Goal: Communication & Community: Answer question/provide support

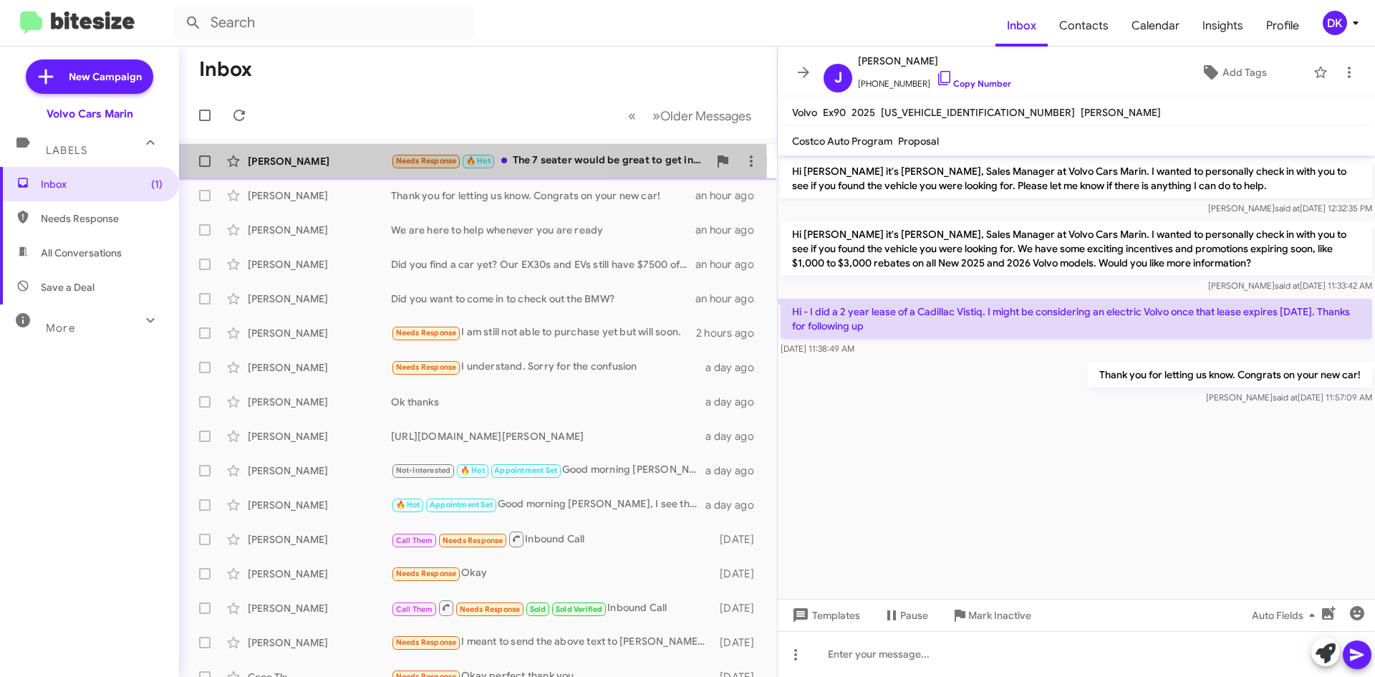
click at [324, 163] on div "[PERSON_NAME]" at bounding box center [319, 161] width 143 height 14
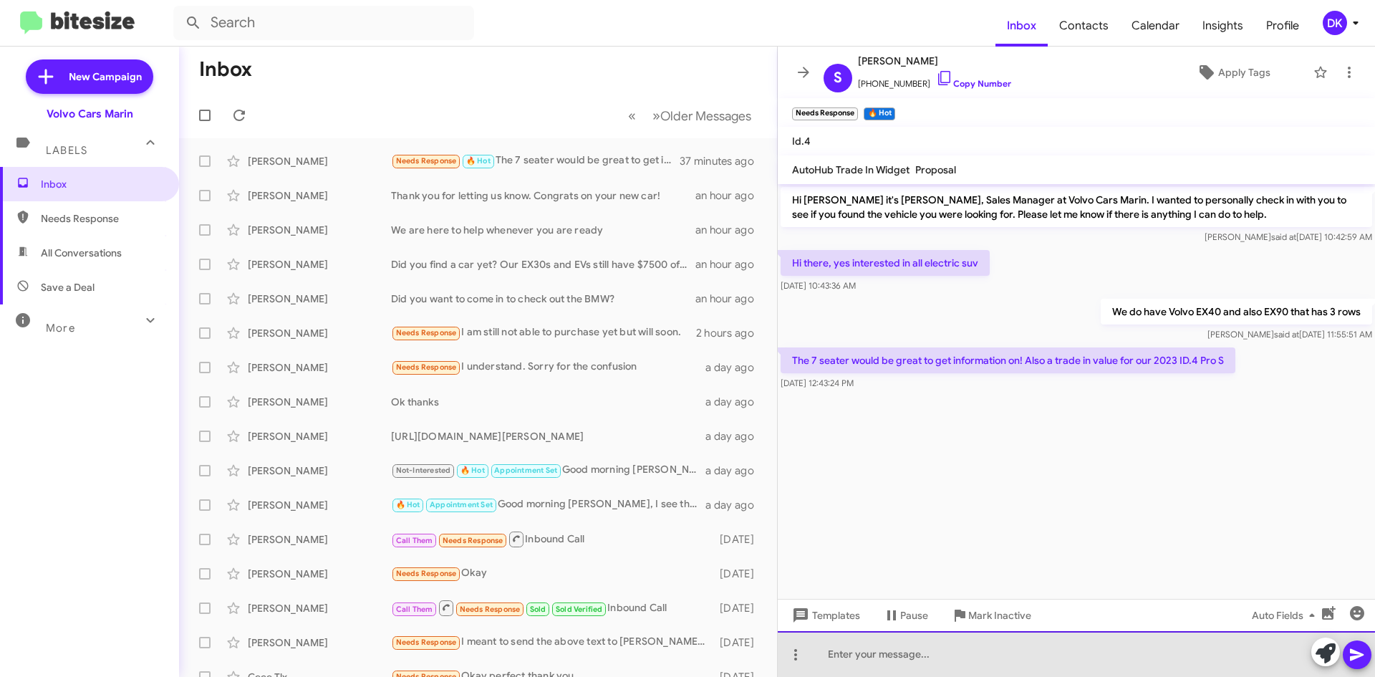
click at [852, 662] on div at bounding box center [1076, 654] width 597 height 46
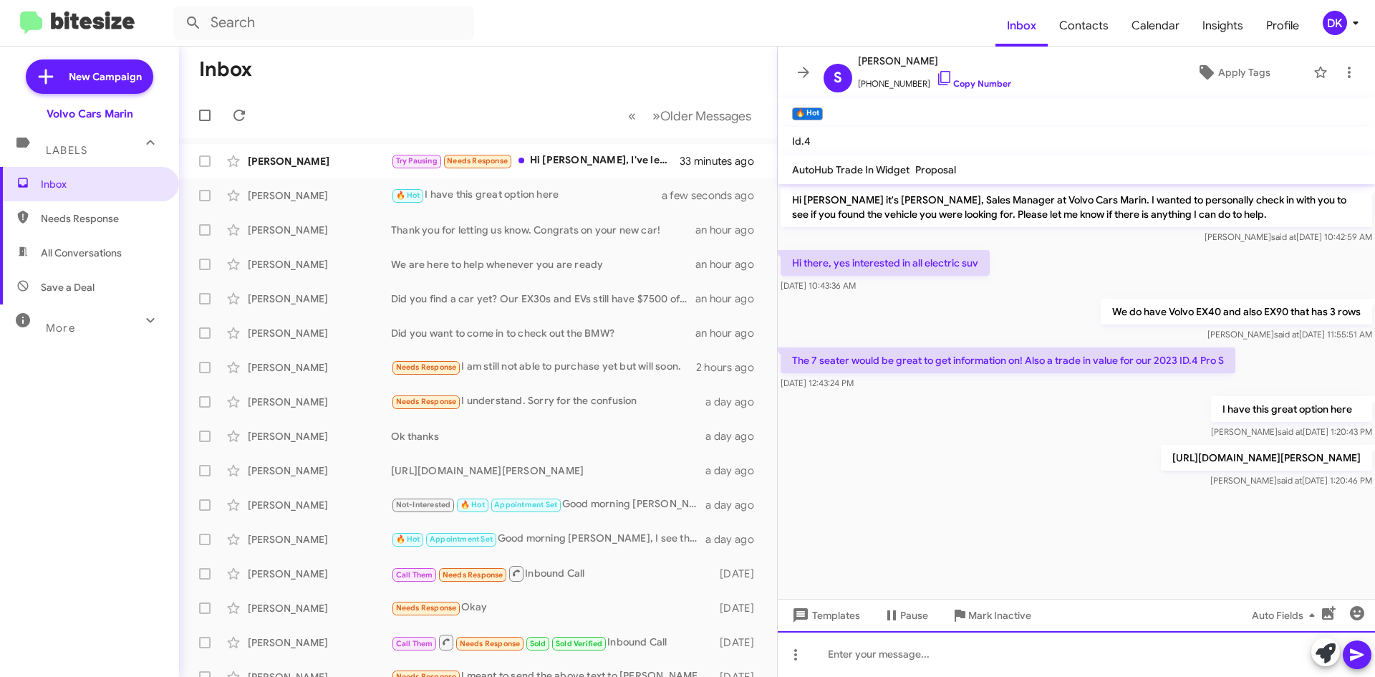
click at [870, 654] on div at bounding box center [1076, 654] width 597 height 46
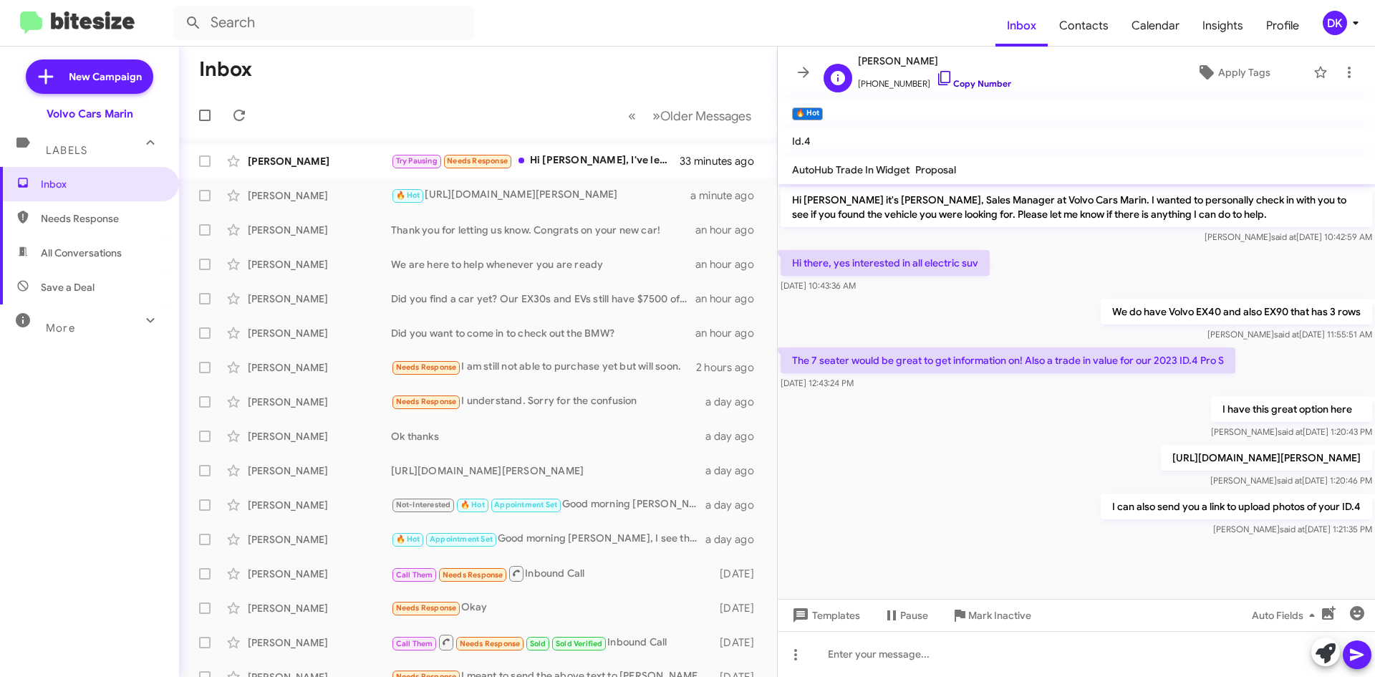
click at [936, 77] on icon at bounding box center [944, 77] width 17 height 17
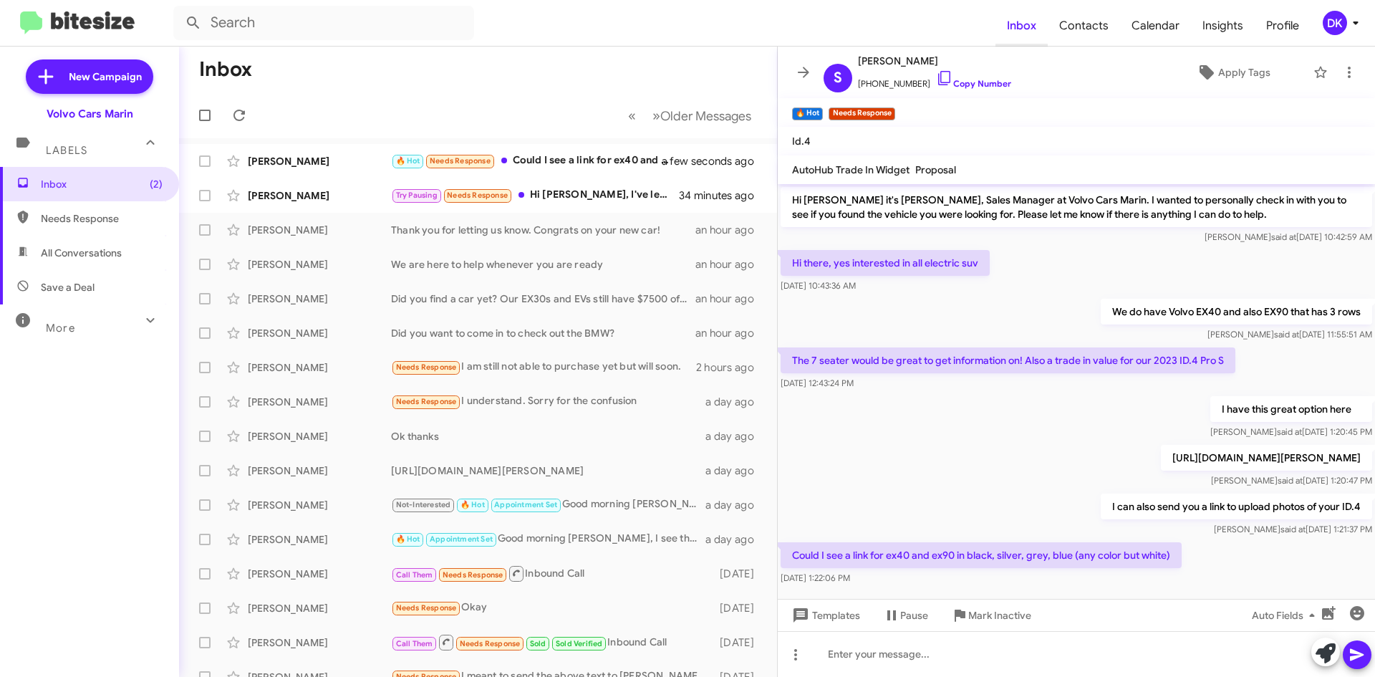
scroll to position [18, 0]
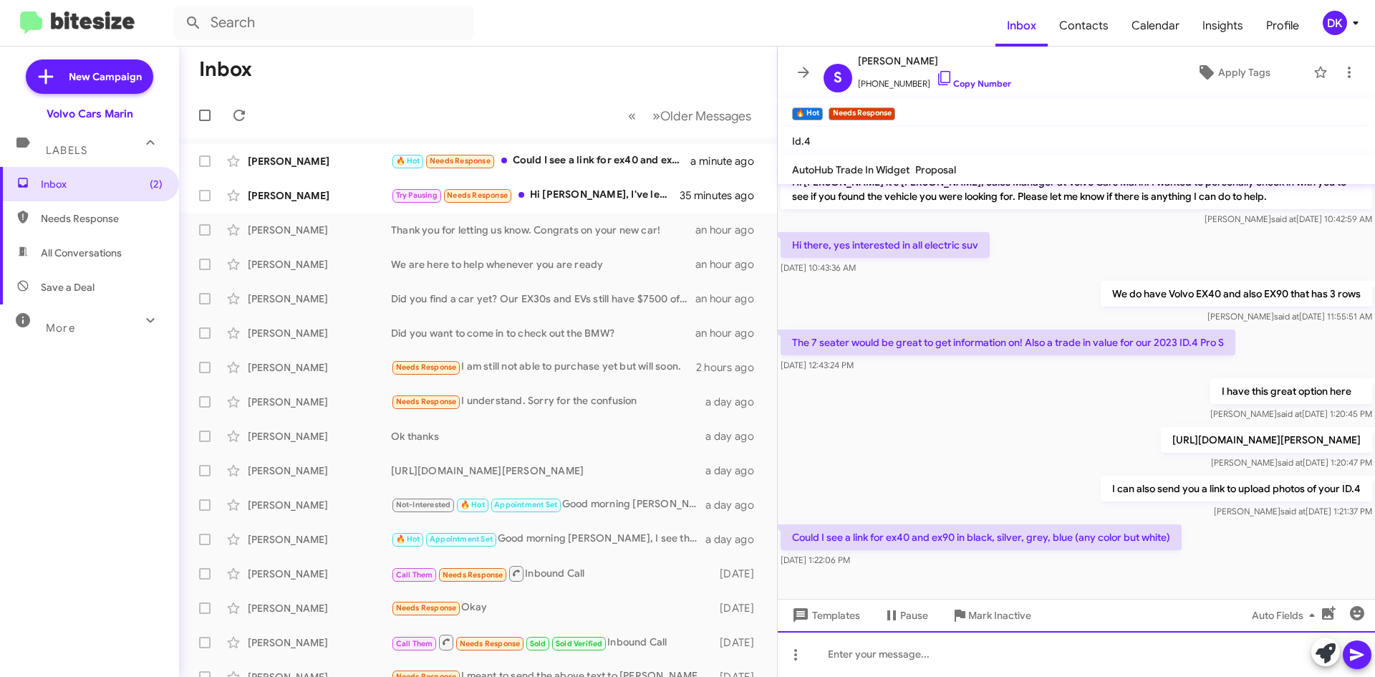
click at [886, 648] on div at bounding box center [1076, 654] width 597 height 46
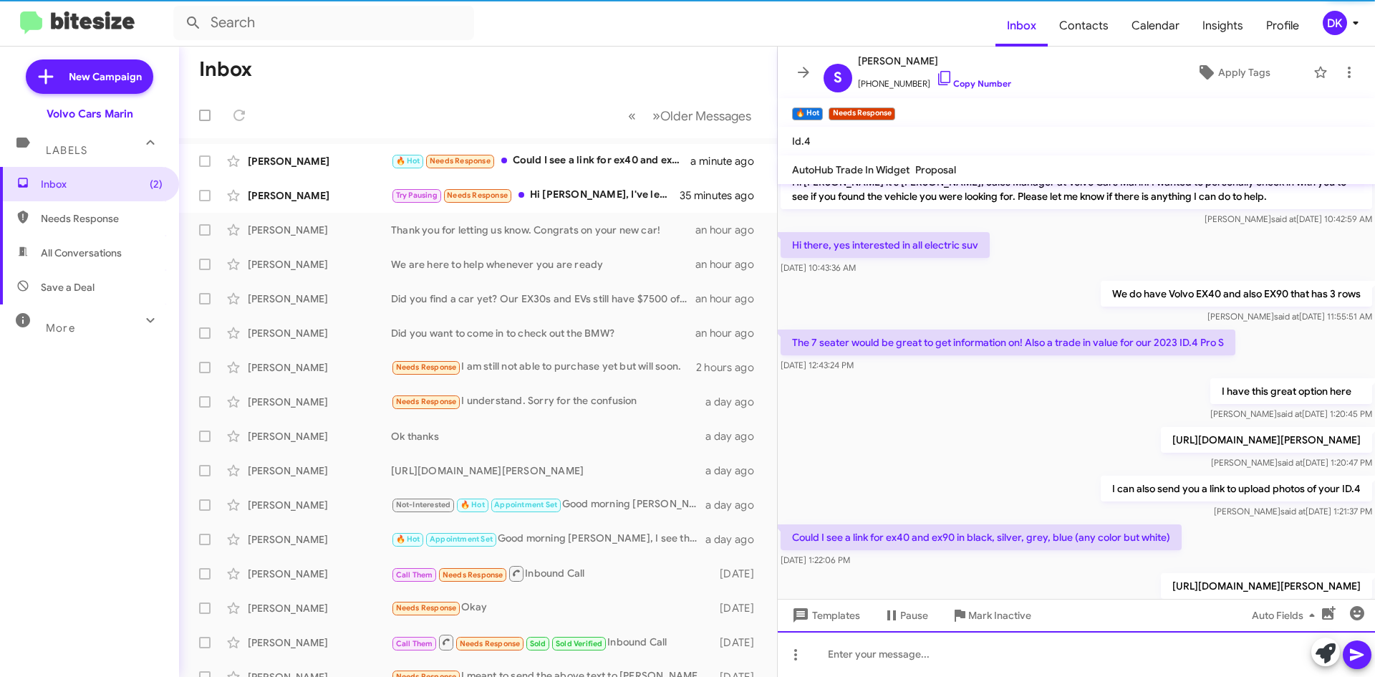
scroll to position [84, 0]
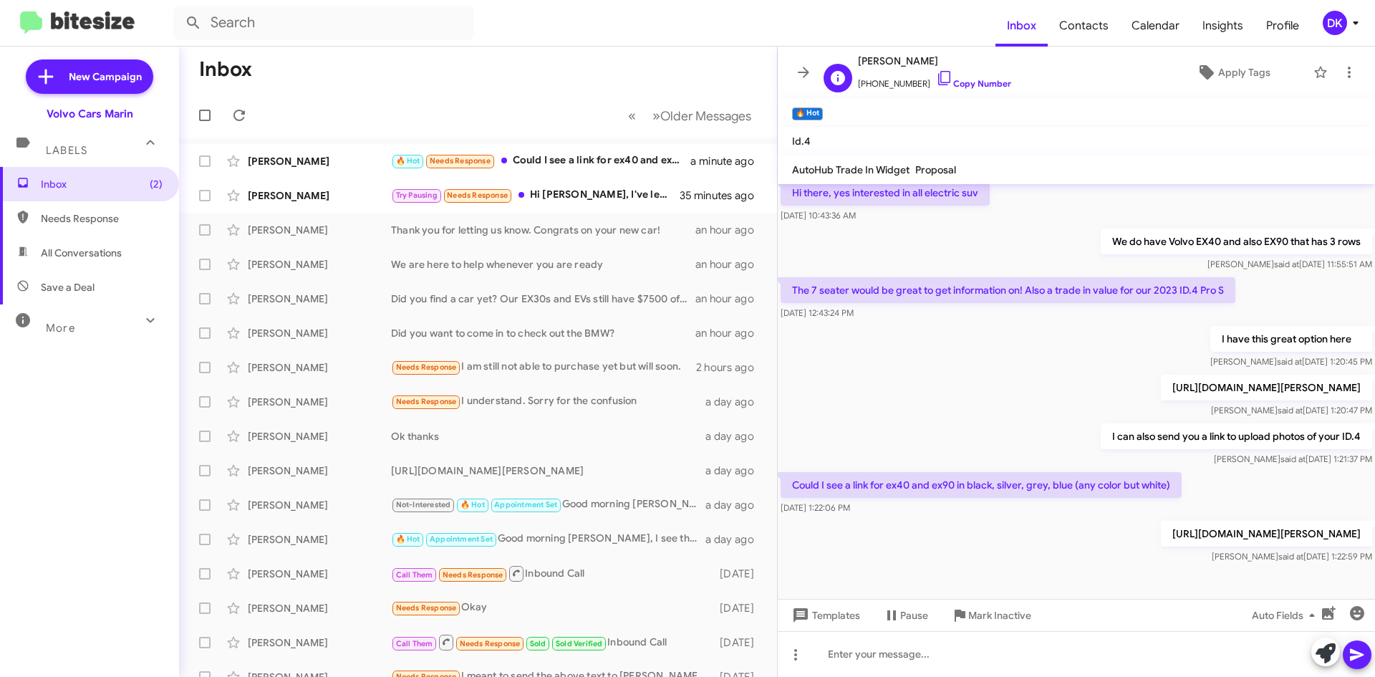
drag, startPoint x: 927, startPoint y: 57, endPoint x: 858, endPoint y: 57, distance: 69.4
click at [858, 57] on span "[PERSON_NAME]" at bounding box center [934, 60] width 153 height 17
copy span "[PERSON_NAME]"
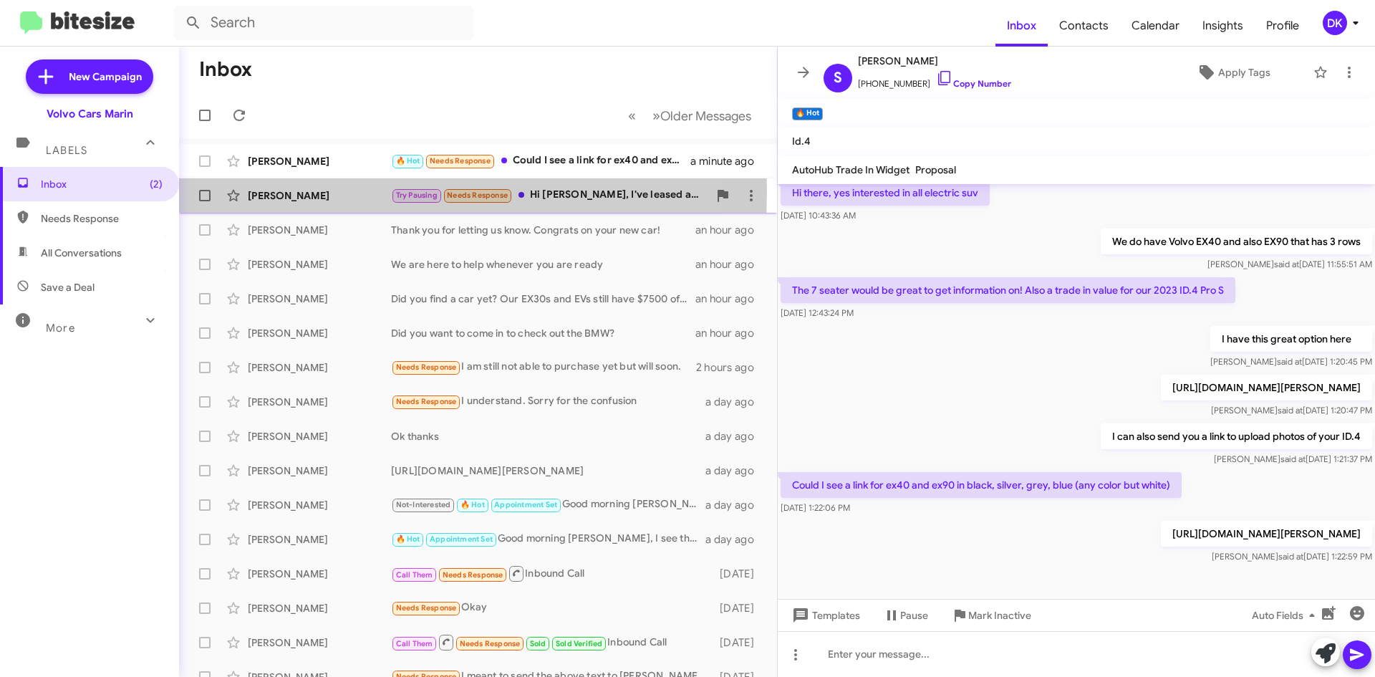
click at [289, 190] on div "[PERSON_NAME]" at bounding box center [319, 195] width 143 height 14
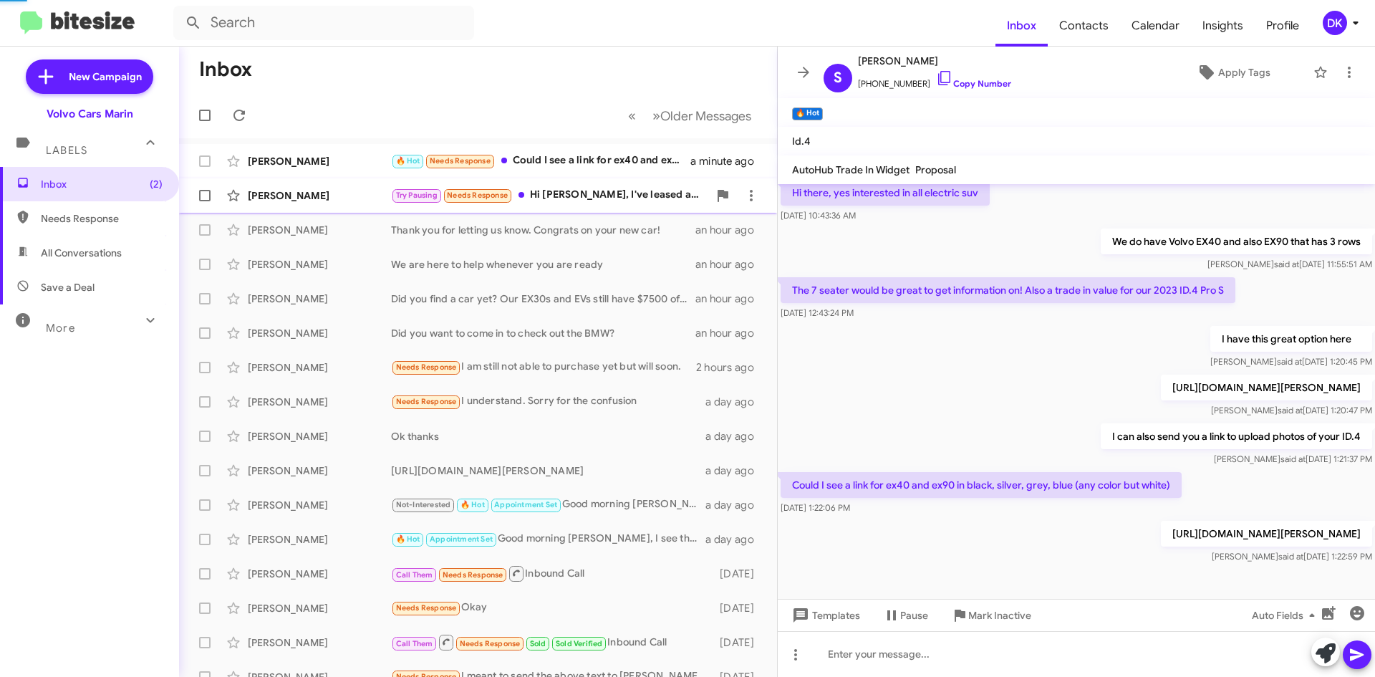
scroll to position [161, 0]
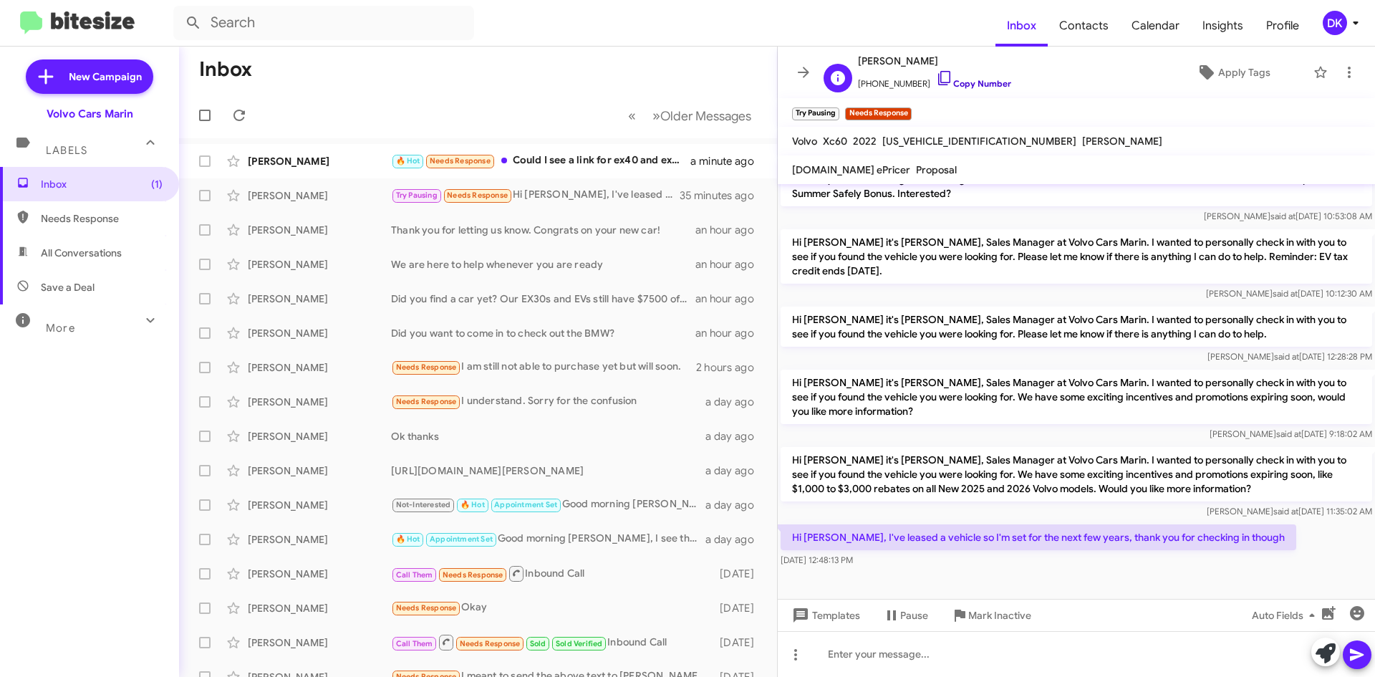
click at [936, 79] on icon at bounding box center [944, 77] width 17 height 17
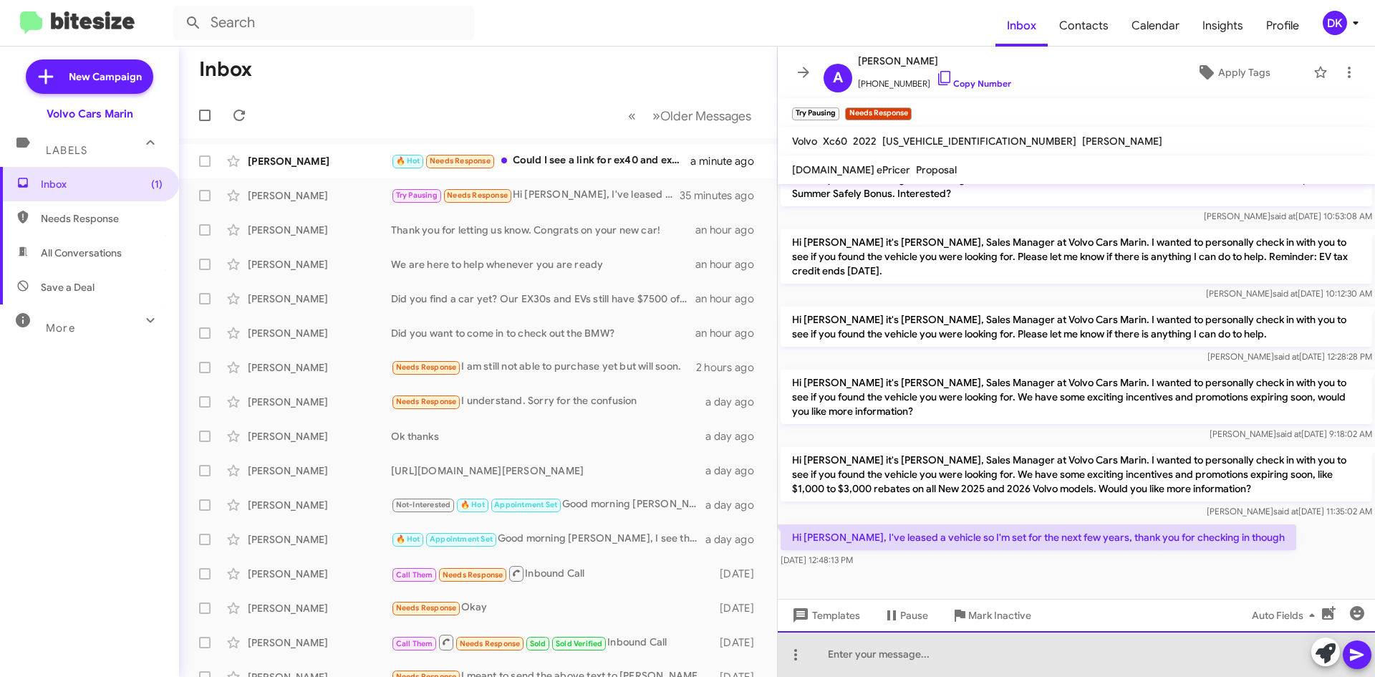
click at [914, 654] on div at bounding box center [1076, 654] width 597 height 46
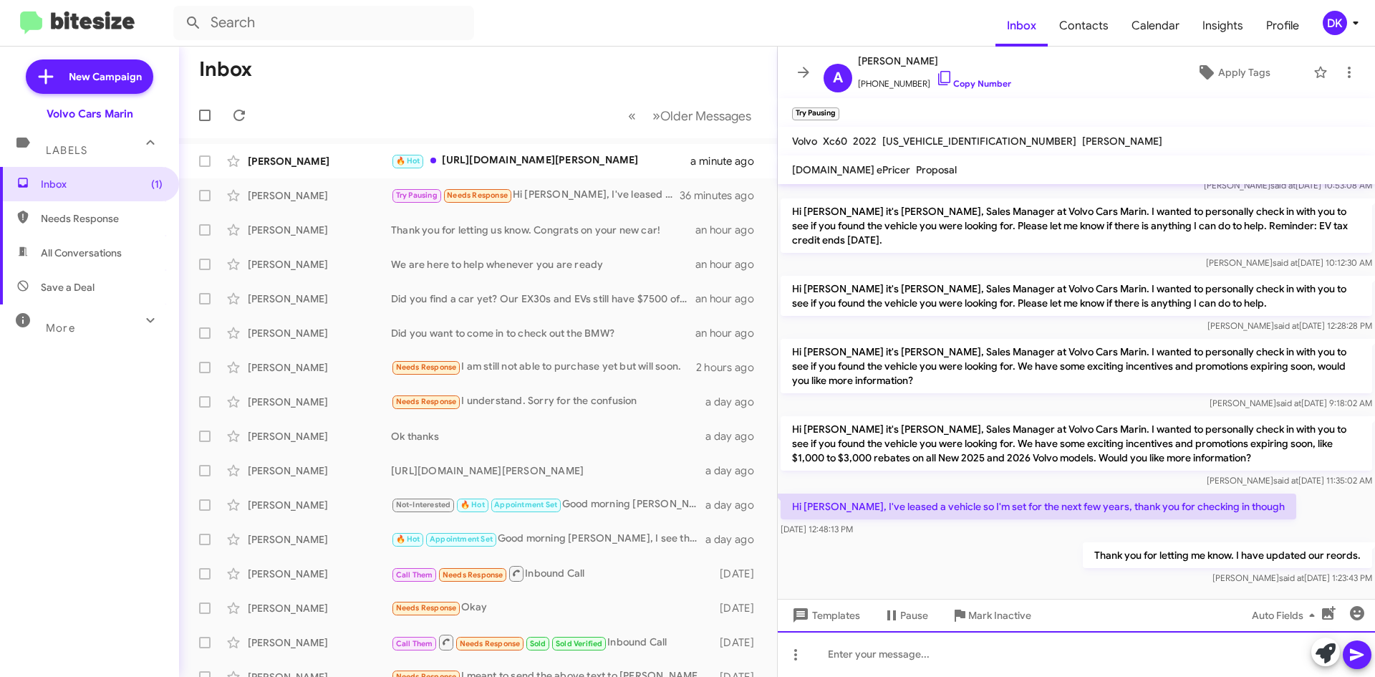
scroll to position [213, 0]
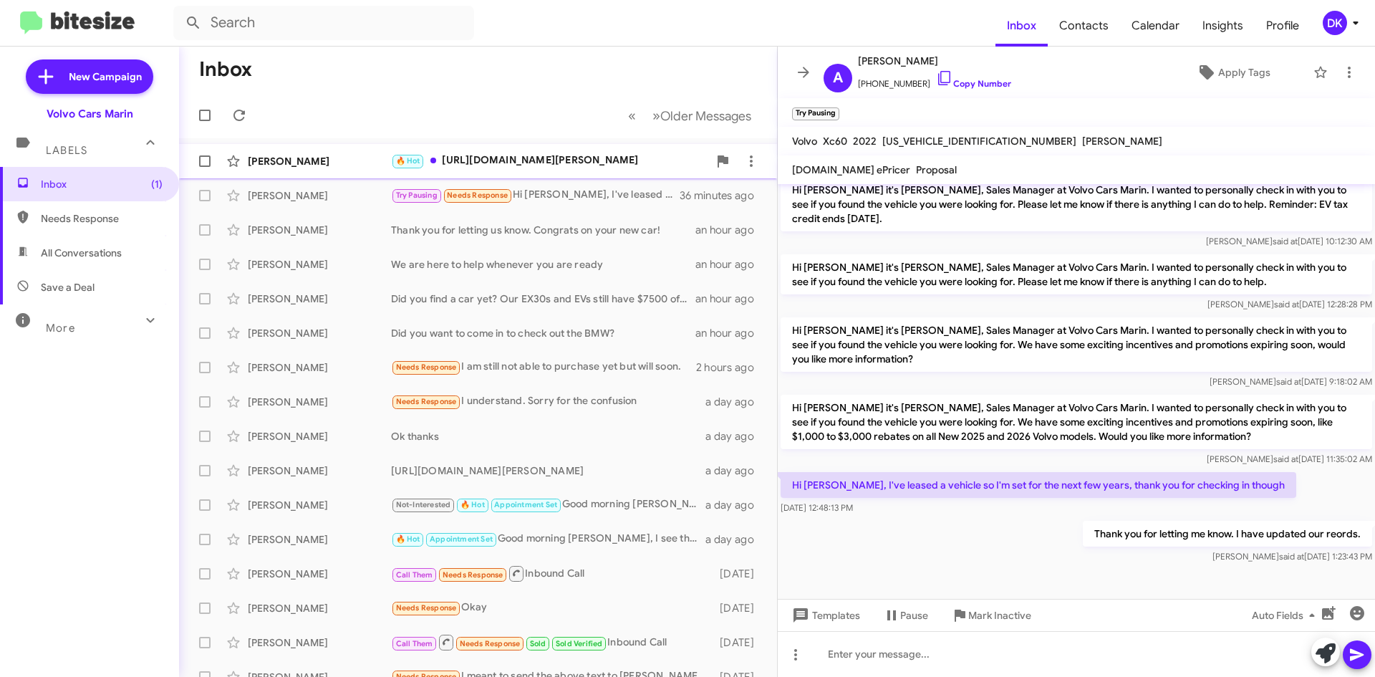
click at [485, 159] on div "🔥 Hot [URL][DOMAIN_NAME][PERSON_NAME]" at bounding box center [549, 161] width 317 height 16
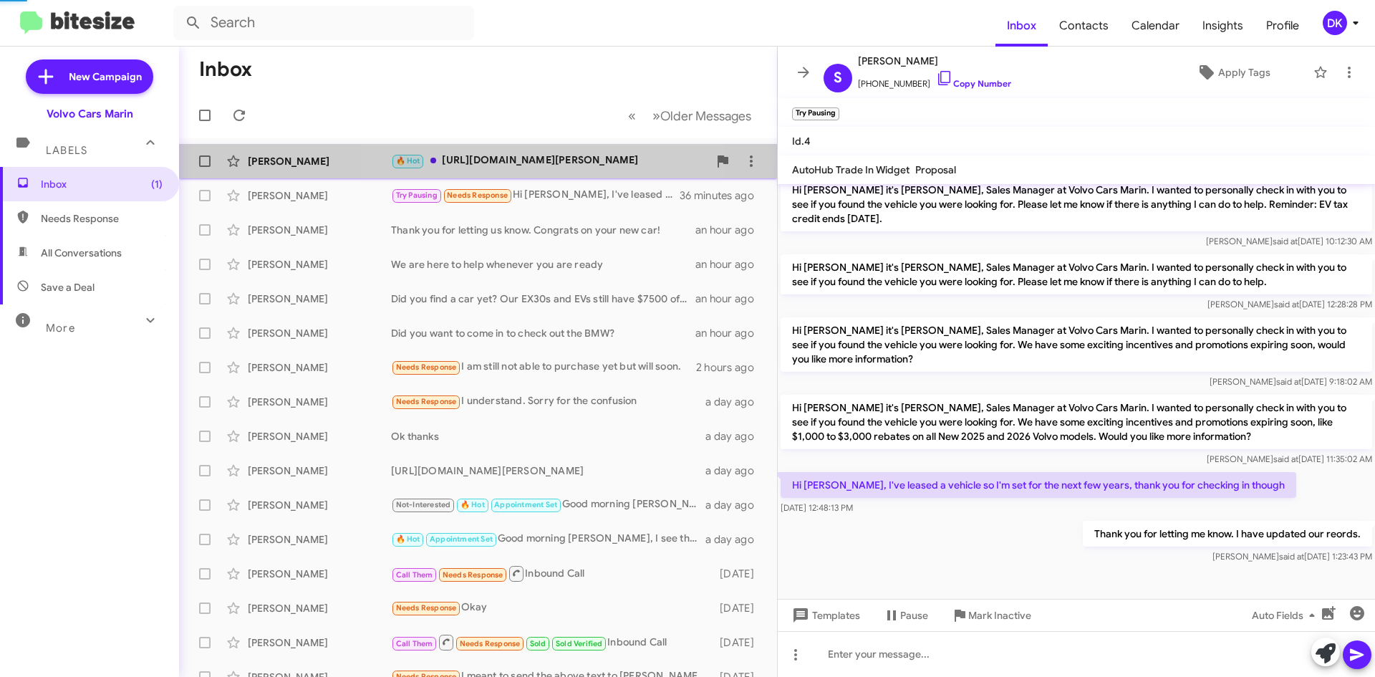
scroll to position [84, 0]
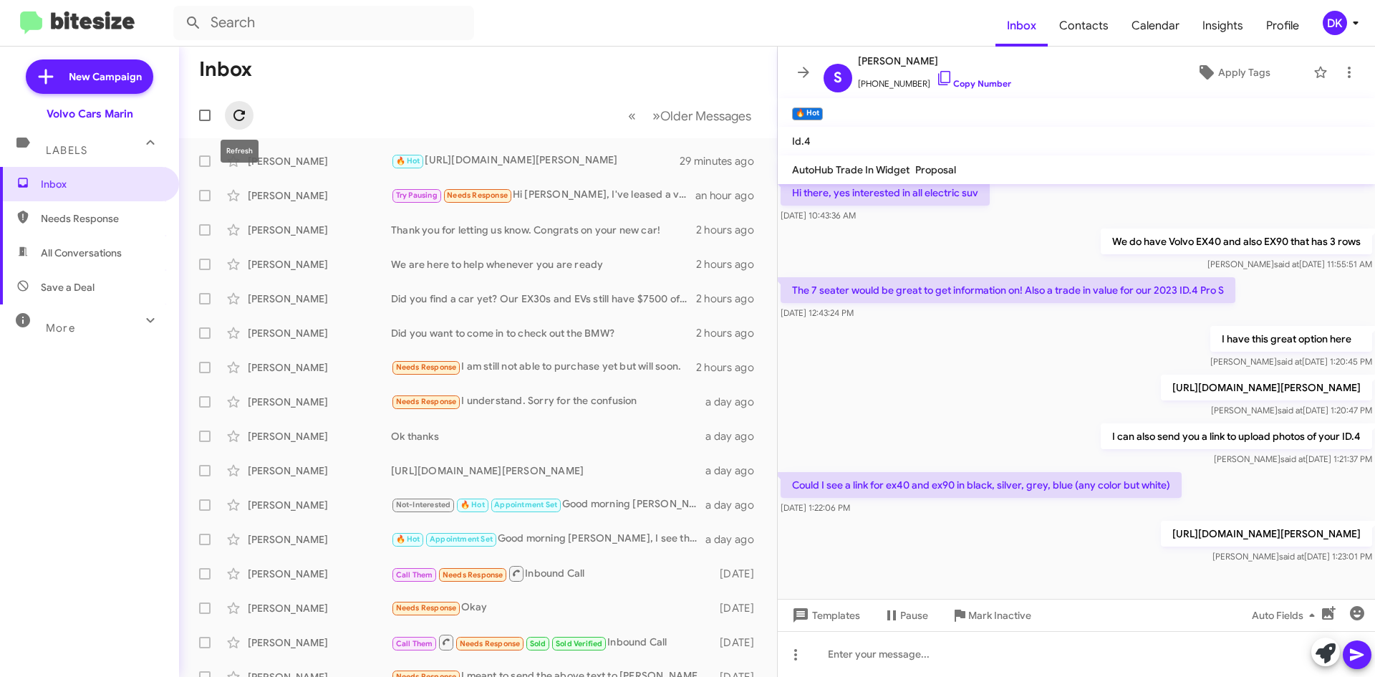
click at [243, 113] on icon at bounding box center [238, 115] width 11 height 11
